Goal: Find contact information: Find contact information

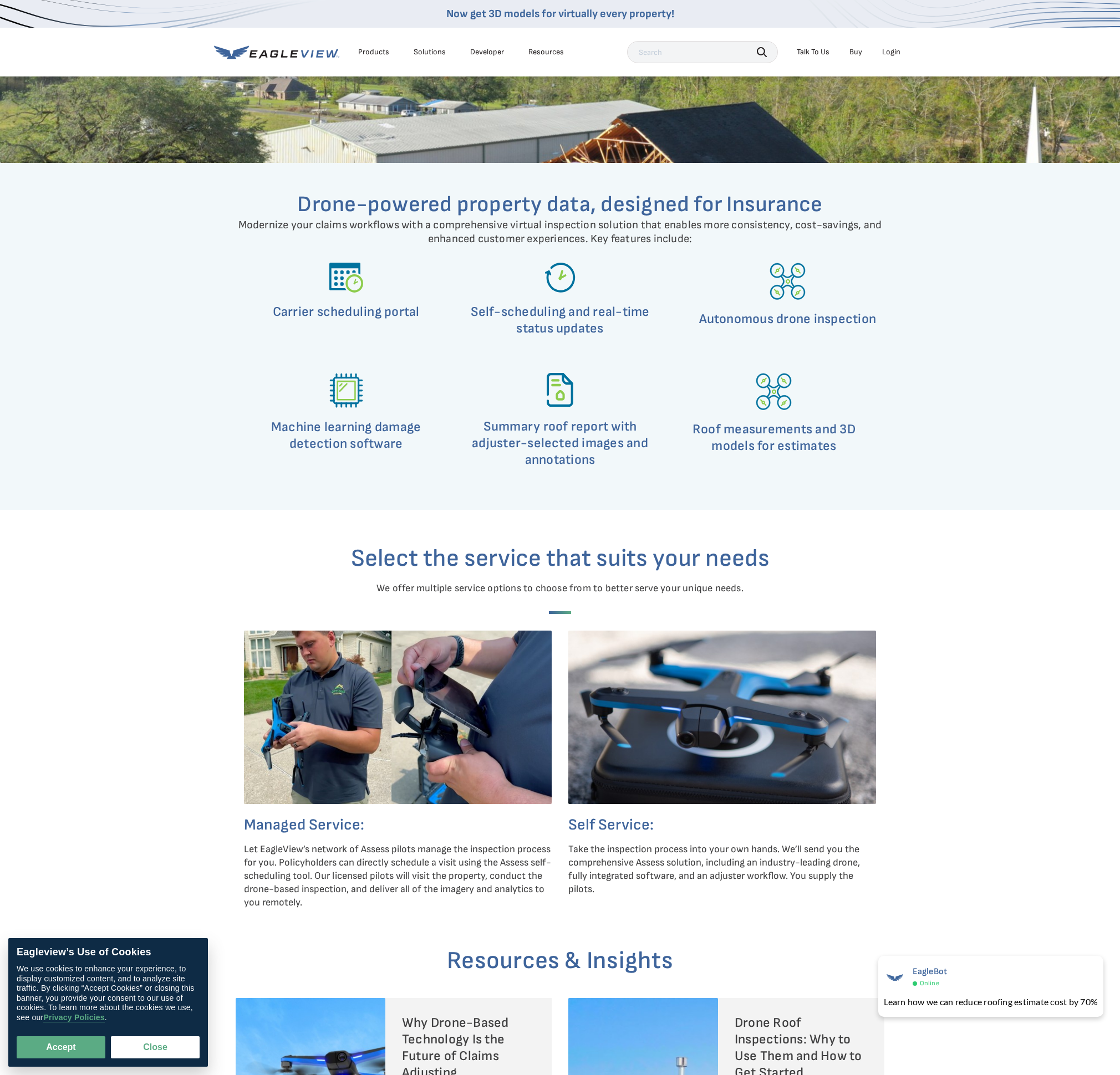
scroll to position [3038, 0]
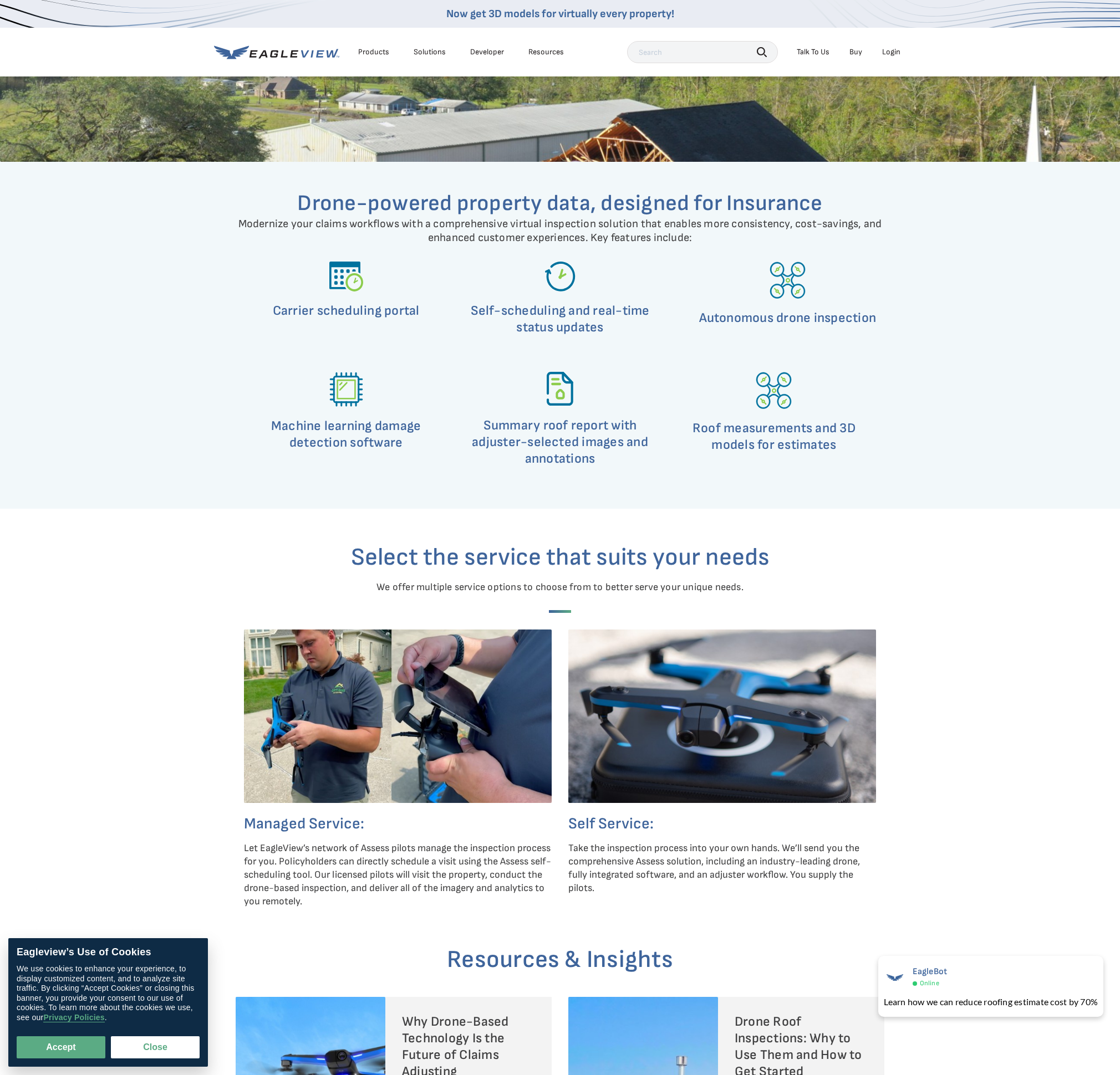
click at [418, 687] on img at bounding box center [398, 716] width 308 height 173
click at [962, 734] on div "Select the service that suits your needs We offer multiple service options to c…" at bounding box center [560, 713] width 1120 height 408
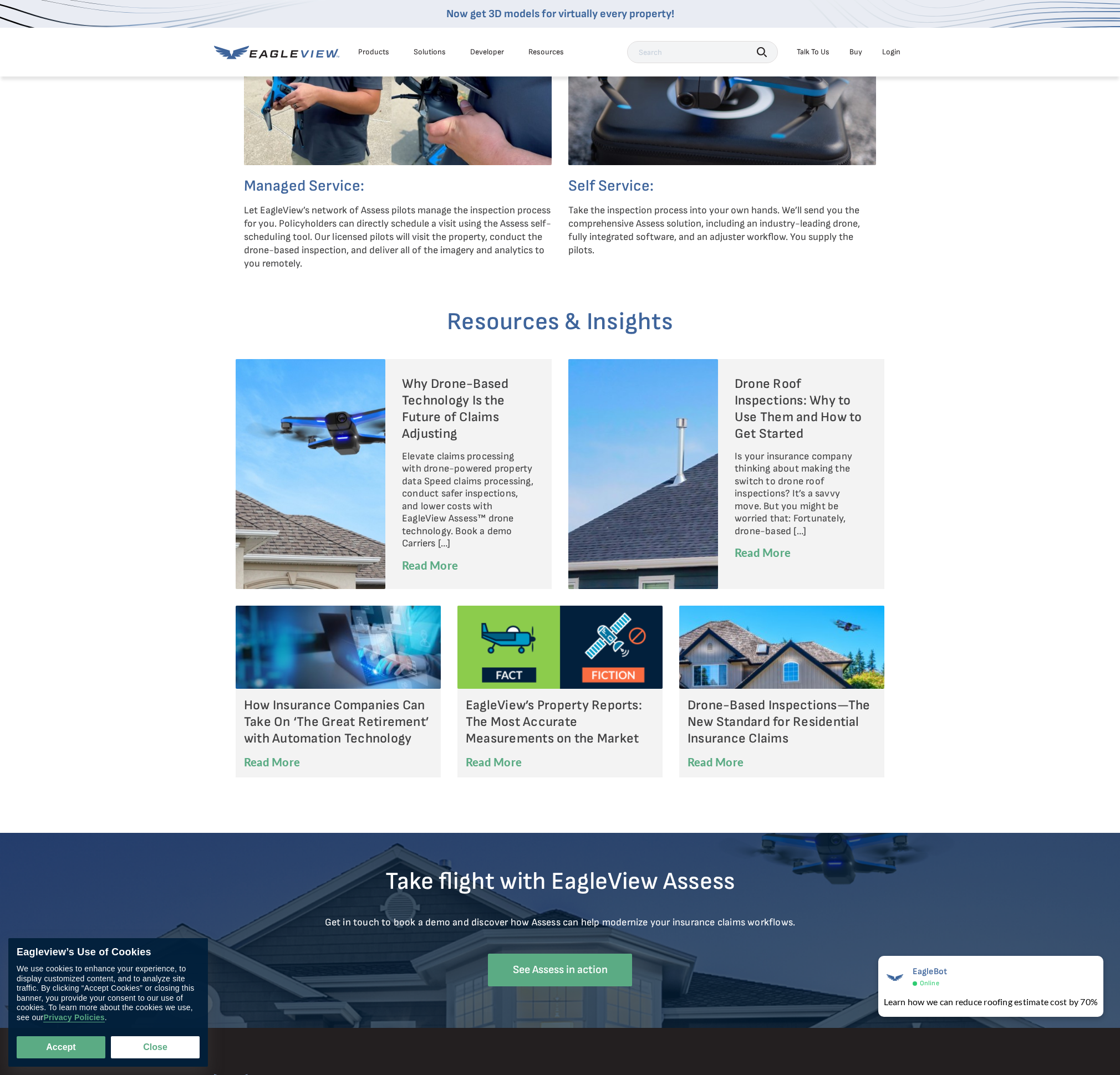
scroll to position [3742, 0]
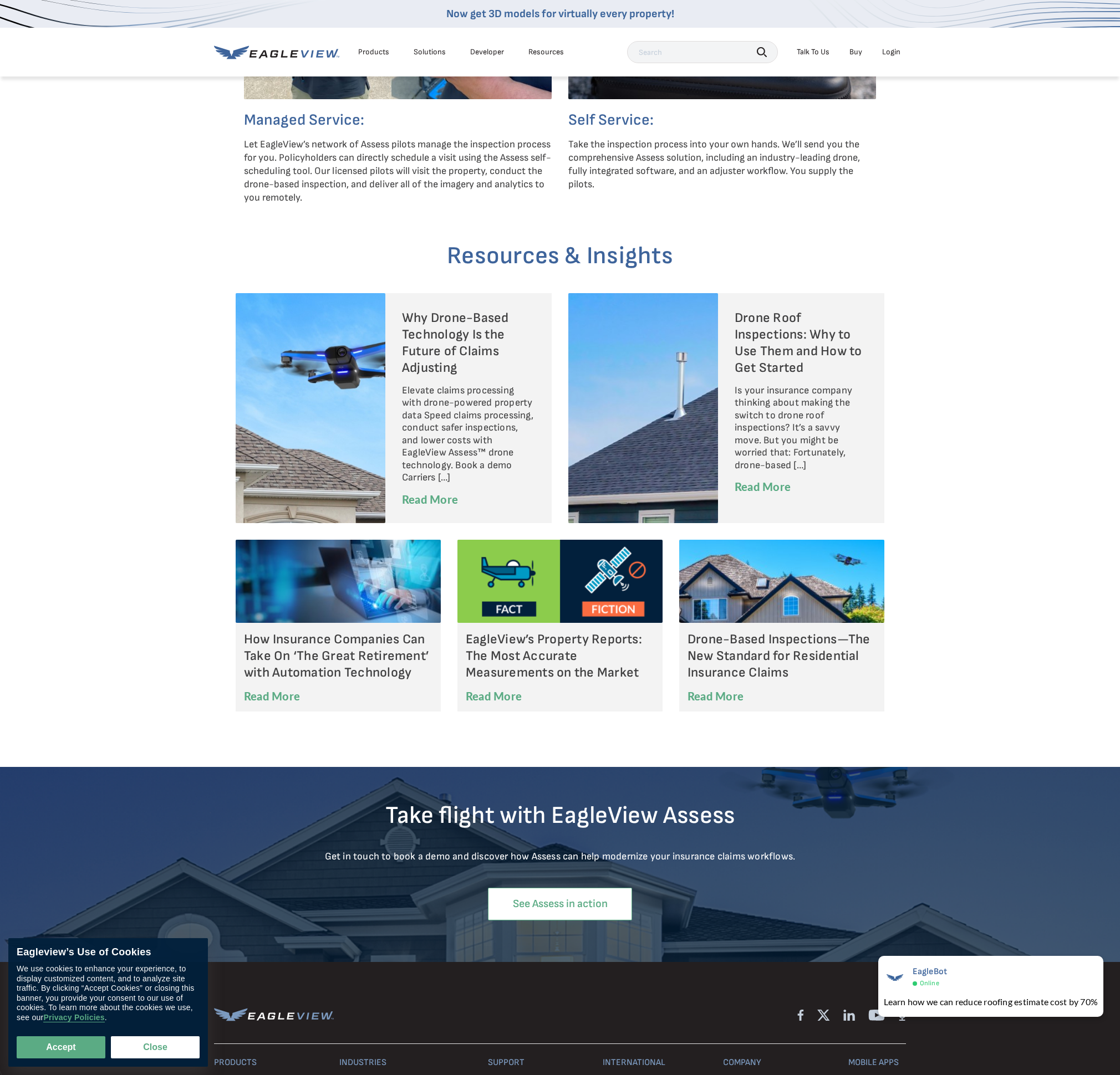
click at [547, 906] on link "See Assess in action" at bounding box center [560, 904] width 144 height 33
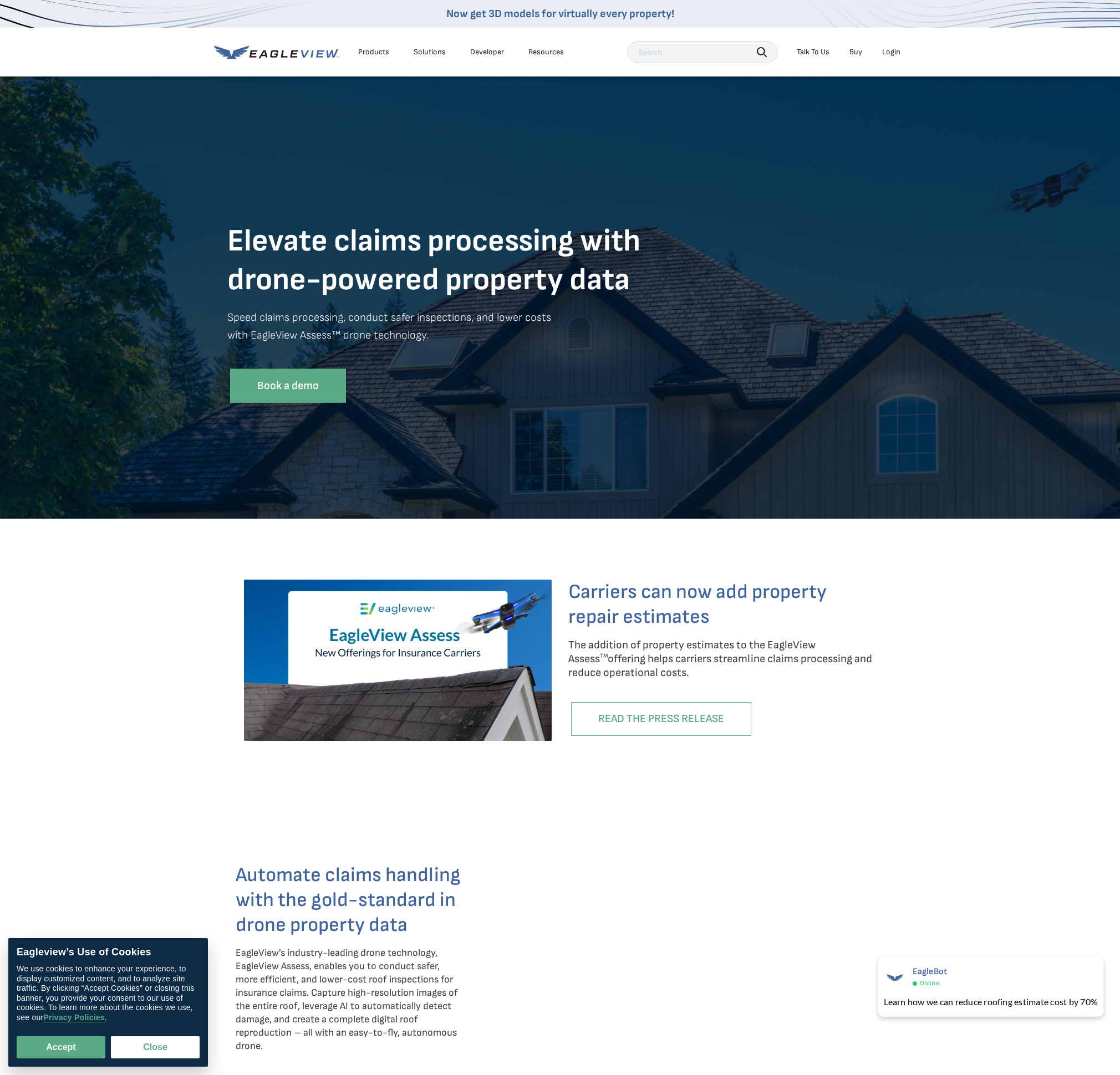
click at [571, 596] on h3 "Carriers can now add property repair estimates" at bounding box center [722, 605] width 308 height 50
drag, startPoint x: 571, startPoint y: 596, endPoint x: 696, endPoint y: 617, distance: 126.8
click at [696, 617] on h3 "Carriers can now add property repair estimates" at bounding box center [722, 605] width 308 height 50
click at [494, 745] on div at bounding box center [398, 666] width 308 height 172
